Goal: Information Seeking & Learning: Understand process/instructions

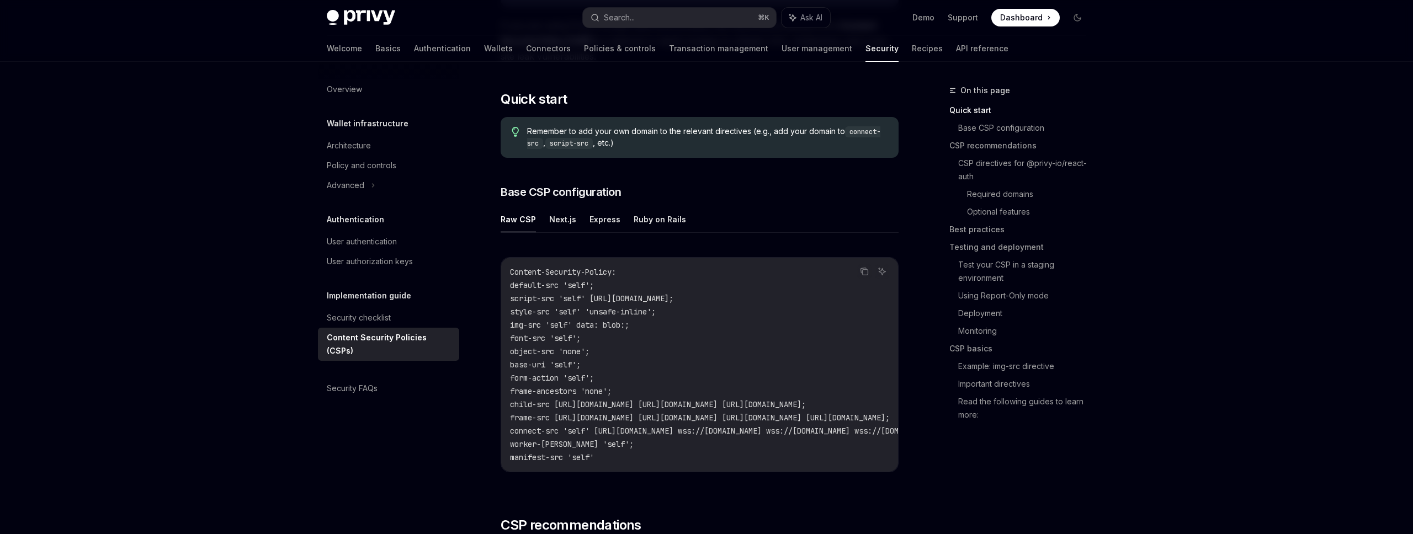
scroll to position [200, 0]
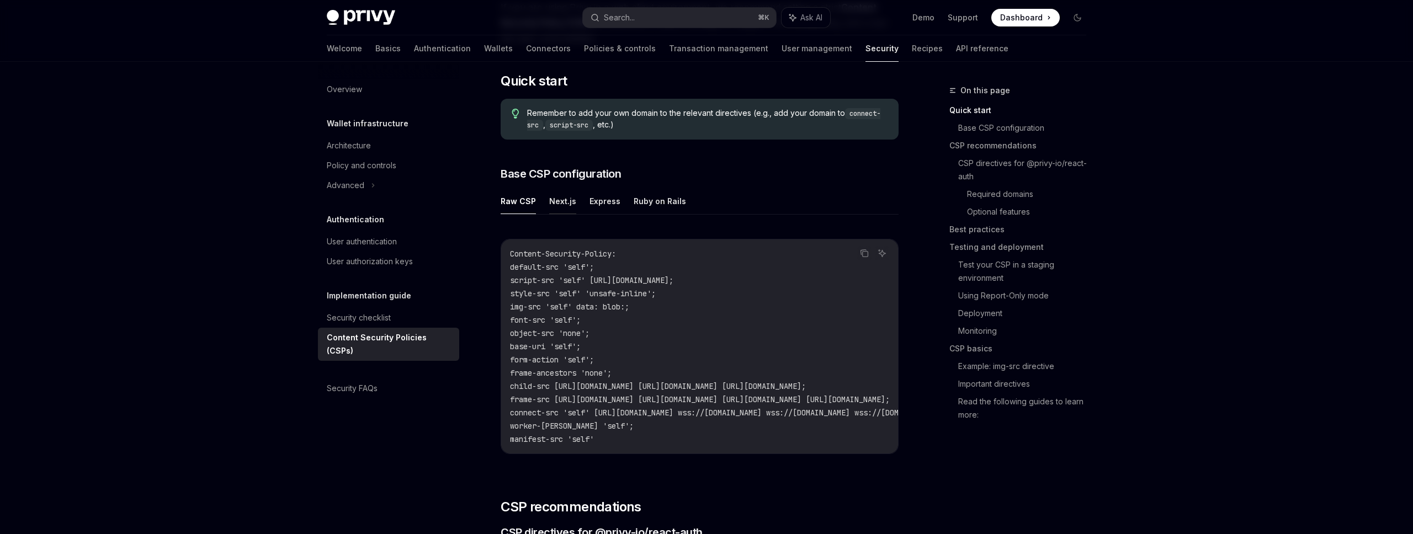
click at [559, 201] on button "Next.js" at bounding box center [562, 201] width 27 height 26
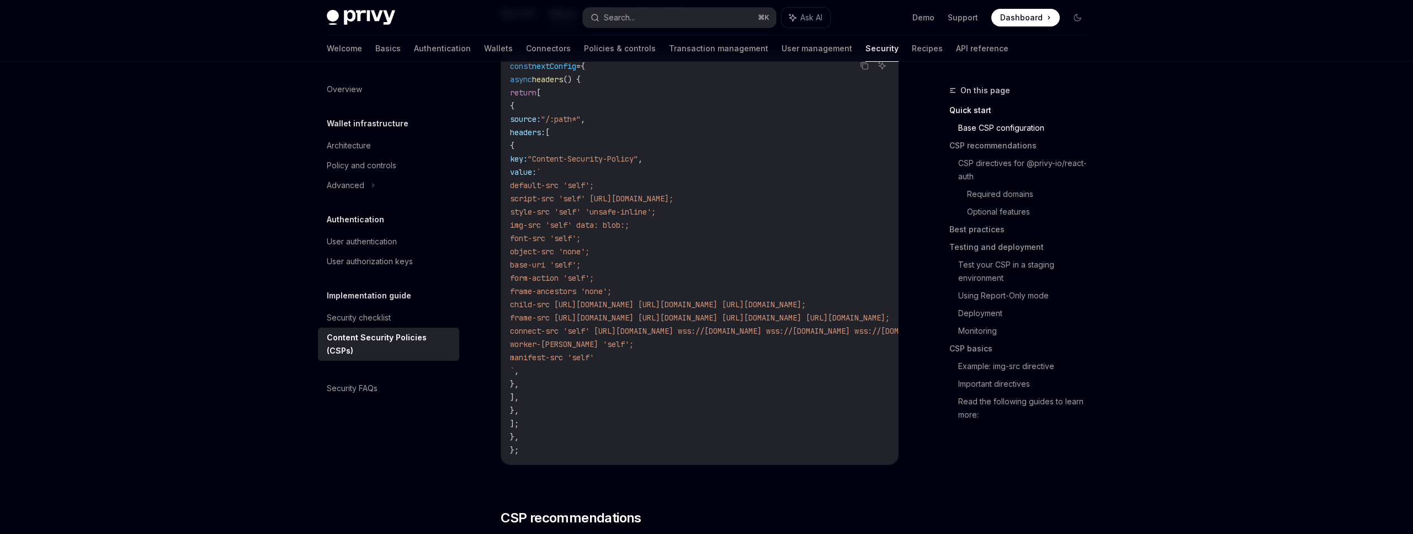
scroll to position [384, 0]
type textarea "*"
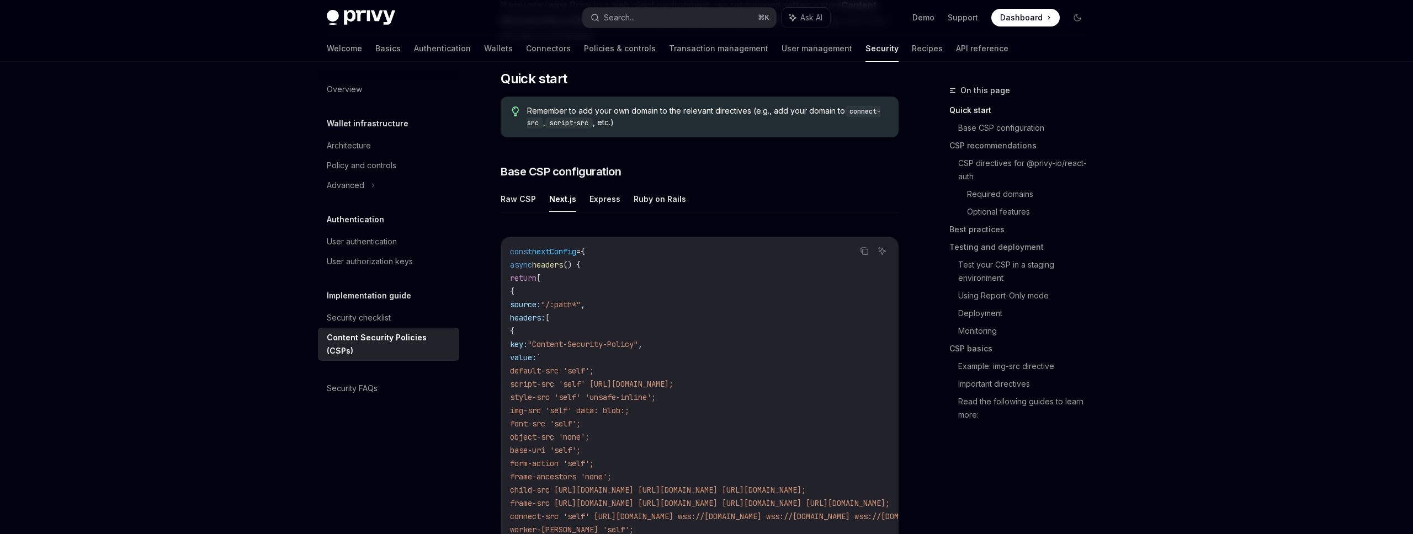
scroll to position [200, 0]
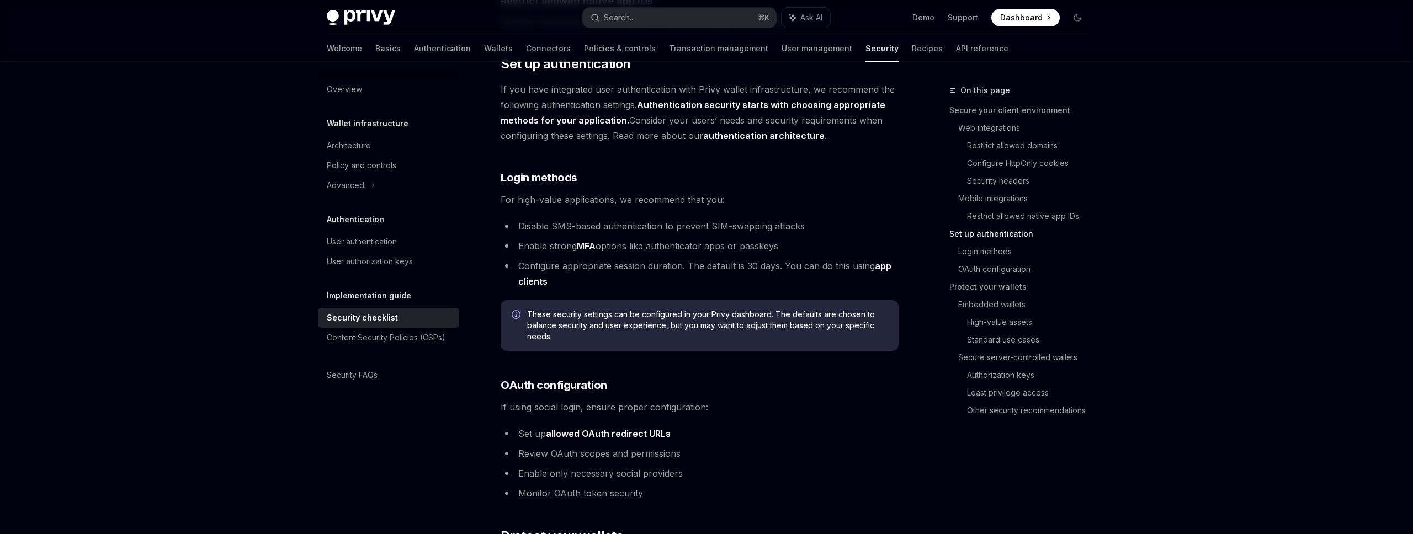
scroll to position [965, 0]
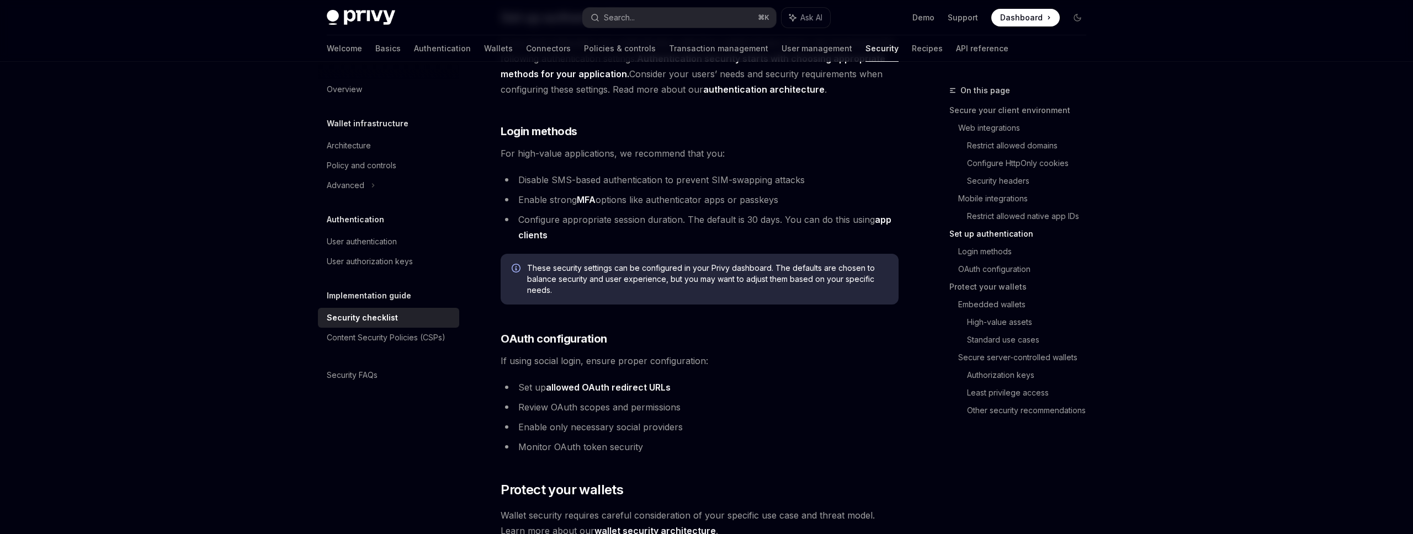
click at [714, 22] on button "Search... ⌘ K" at bounding box center [679, 18] width 193 height 20
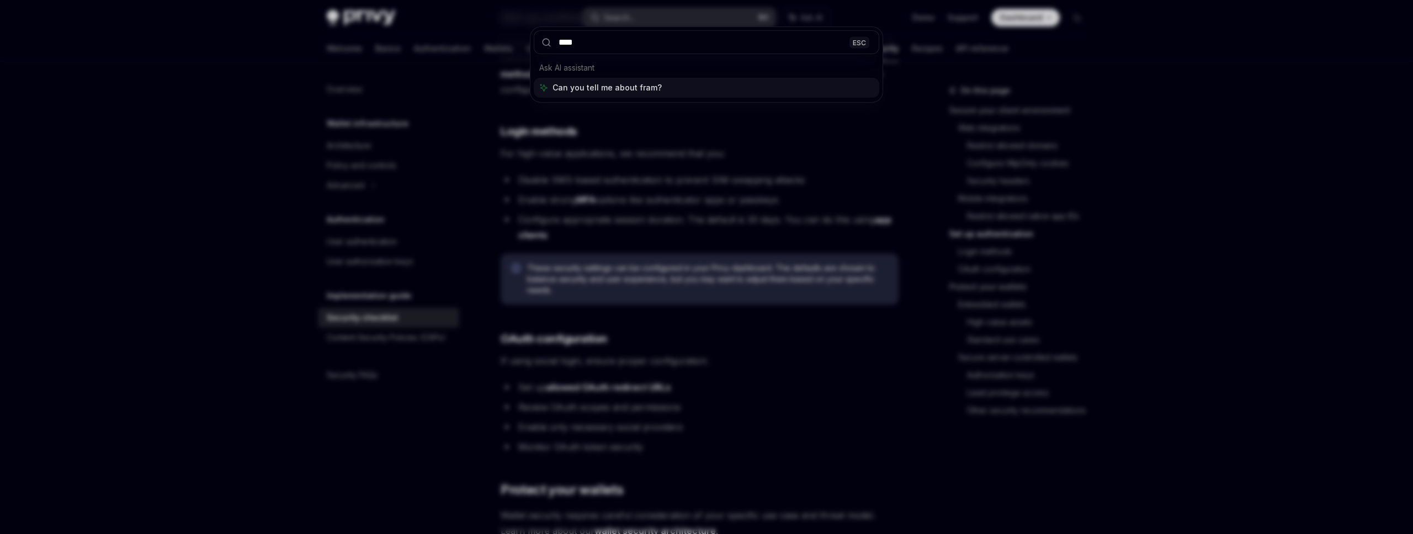
type input "*****"
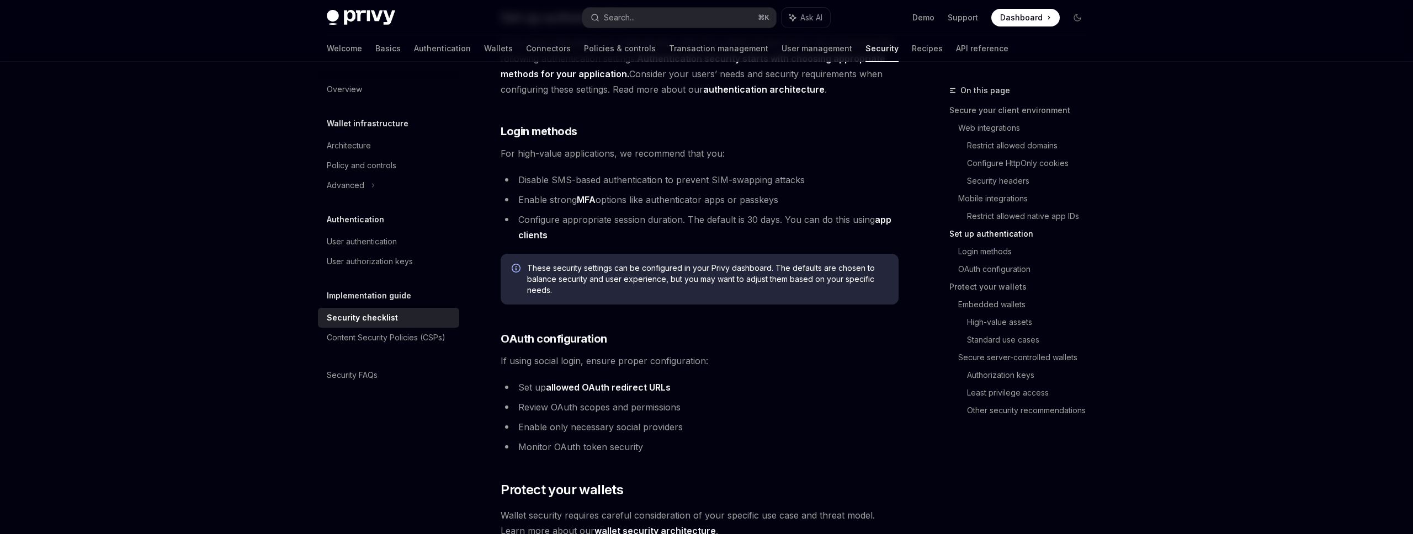
click at [370, 341] on div "Content Security Policies (CSPs)" at bounding box center [386, 337] width 119 height 13
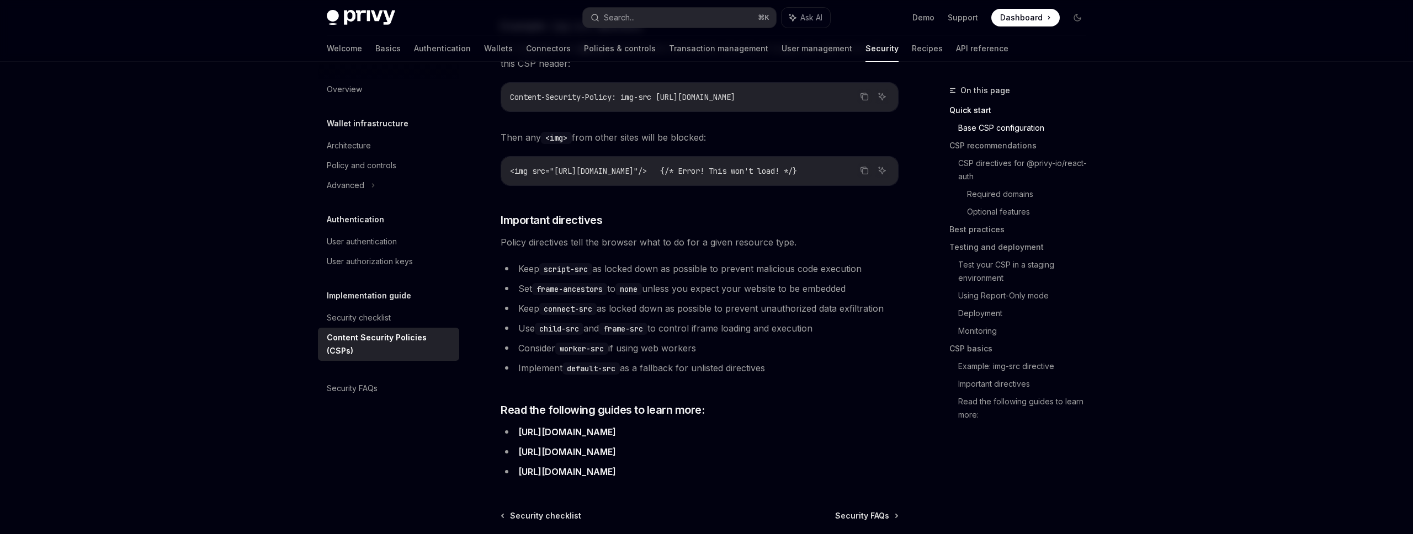
scroll to position [306, 0]
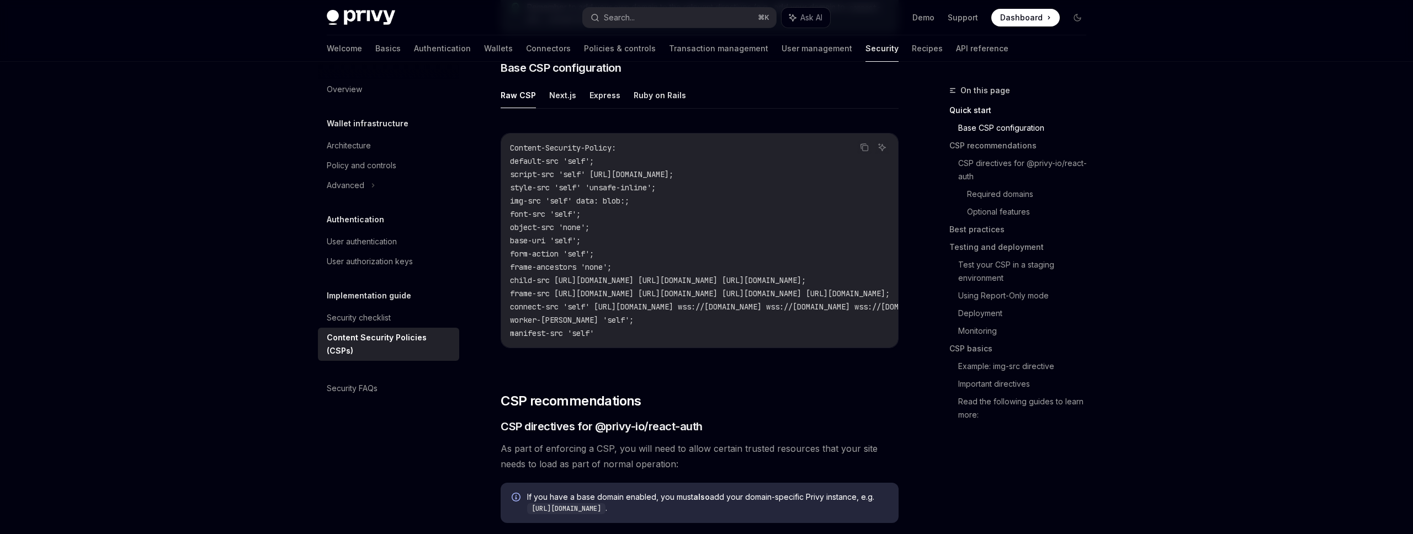
click at [611, 325] on code "Content-Security-Policy: default-src 'self'; script-src 'self' https://challeng…" at bounding box center [834, 240] width 649 height 199
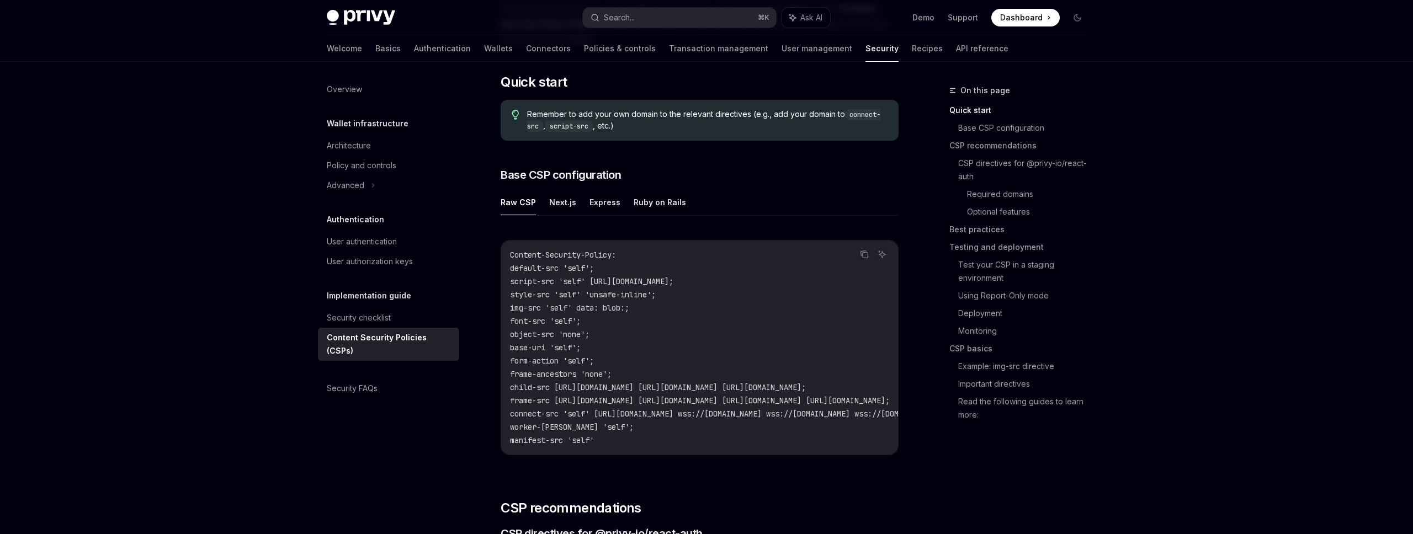
scroll to position [31, 0]
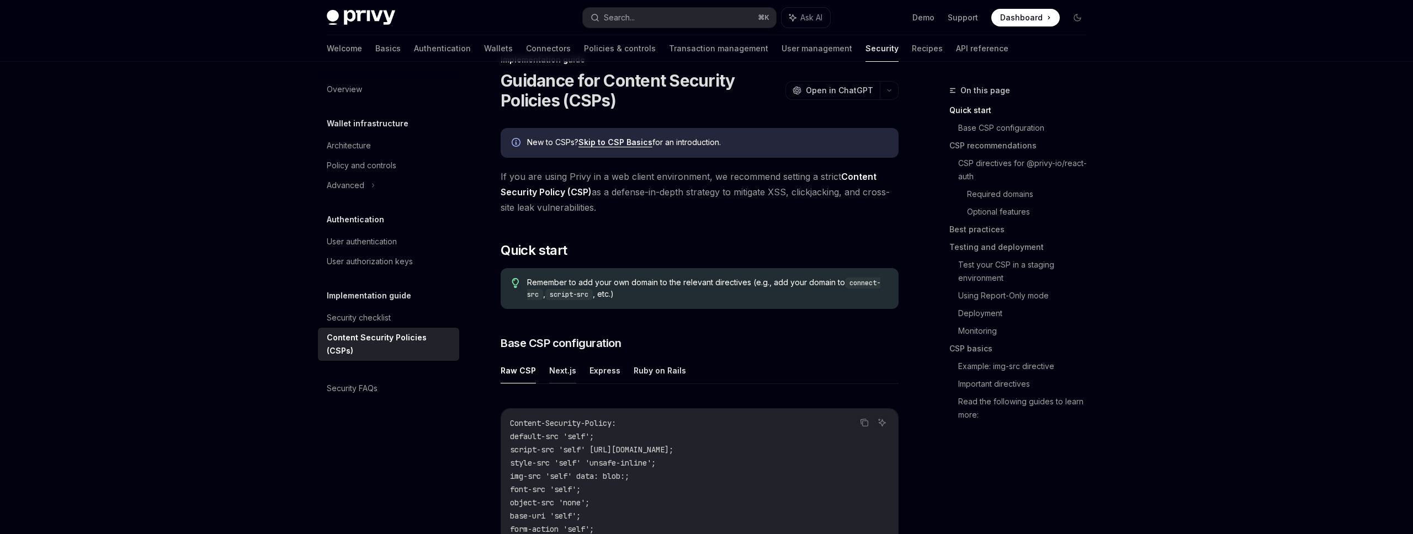
click at [557, 369] on button "Next.js" at bounding box center [562, 371] width 27 height 26
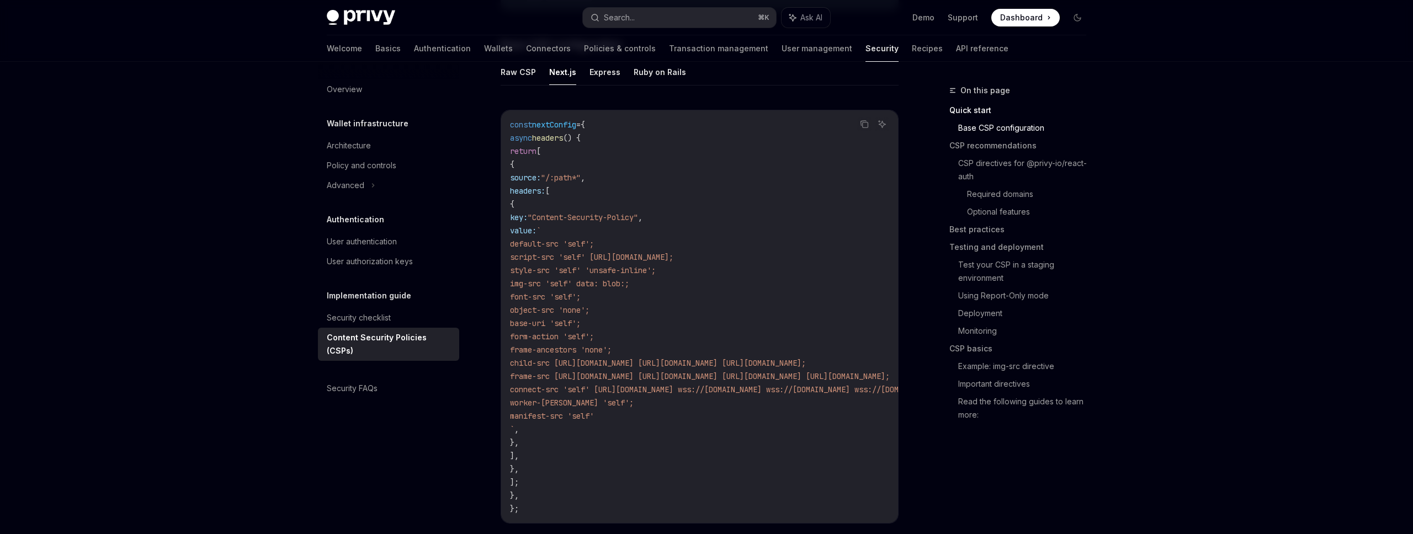
scroll to position [349, 0]
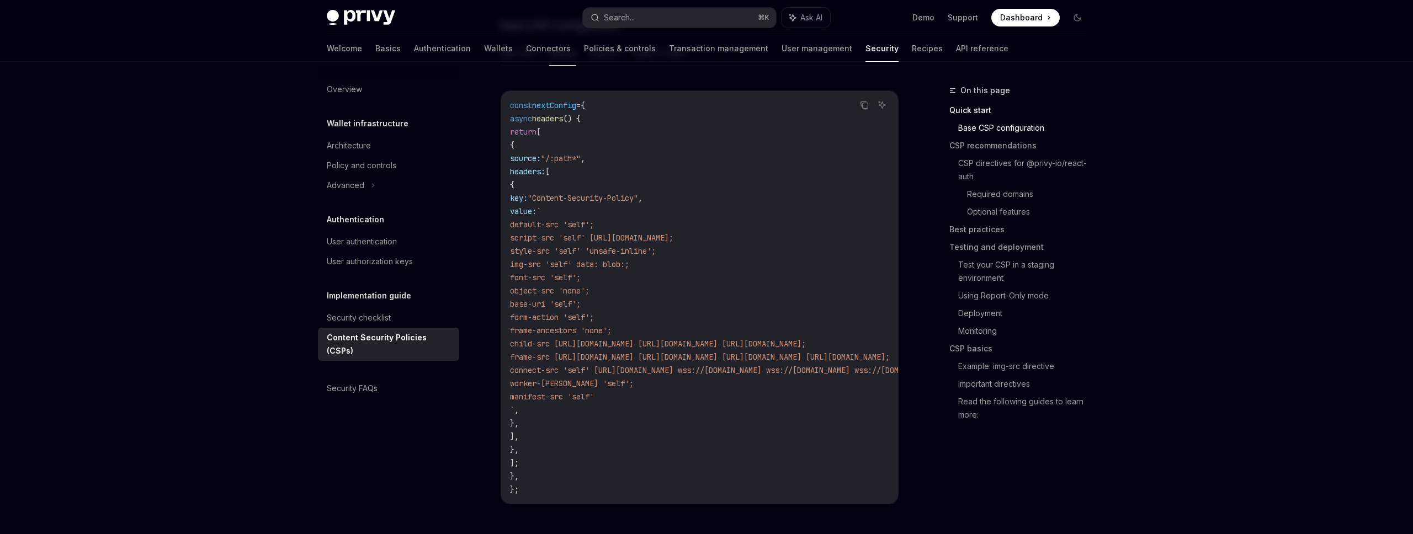
drag, startPoint x: 671, startPoint y: 395, endPoint x: 574, endPoint y: 225, distance: 196.0
click at [574, 225] on code "const nextConfig = { async headers () { return [ { source: "/:path*" , headers:…" at bounding box center [834, 297] width 649 height 397
click at [596, 190] on code "const nextConfig = { async headers () { return [ { source: "/:path*" , headers:…" at bounding box center [834, 297] width 649 height 397
drag, startPoint x: 599, startPoint y: 208, endPoint x: 571, endPoint y: 411, distance: 205.5
click at [571, 411] on code "const nextConfig = { async headers () { return [ { source: "/:path*" , headers:…" at bounding box center [834, 297] width 649 height 397
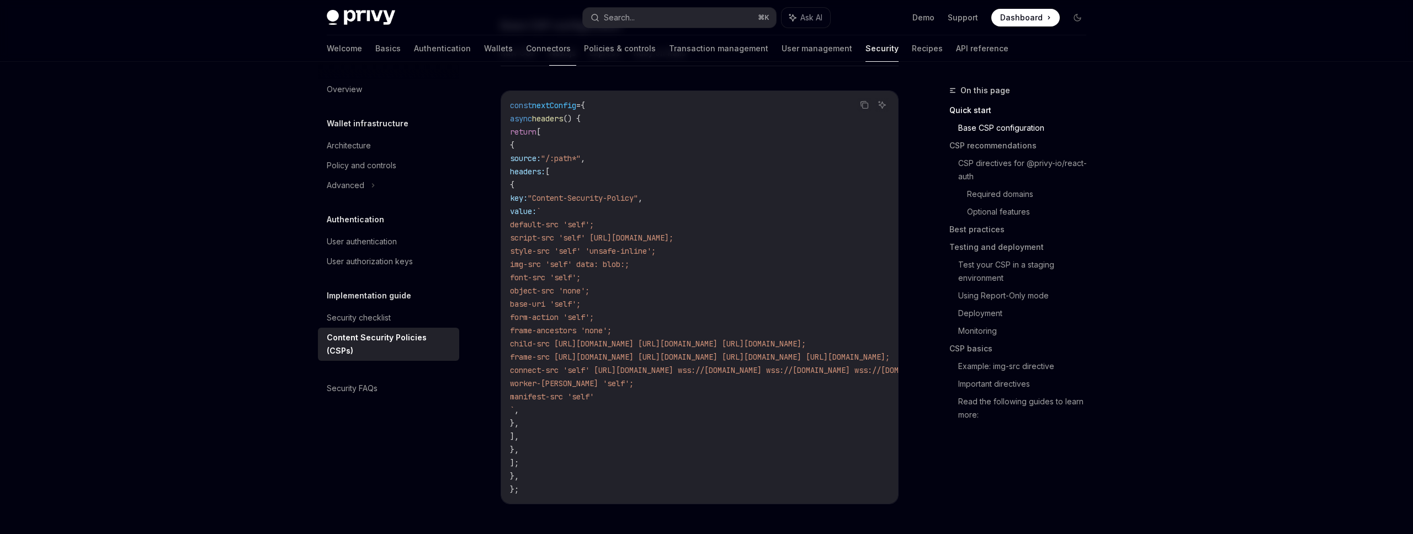
copy code "` default-src 'self'; script-src 'self' https://challenges.cloudflare.com; styl…"
type textarea "*"
